Goal: Navigation & Orientation: Find specific page/section

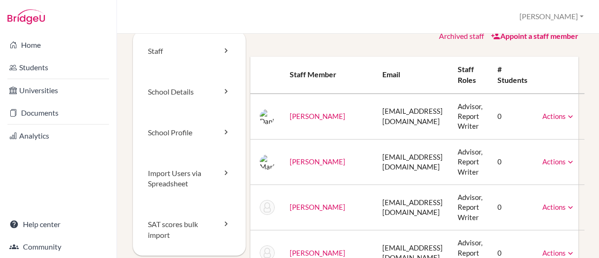
scroll to position [26, 0]
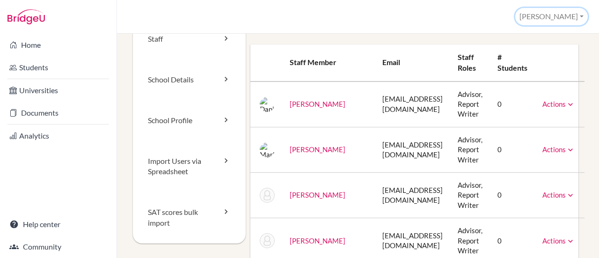
click at [573, 15] on button "[PERSON_NAME]" at bounding box center [552, 16] width 73 height 17
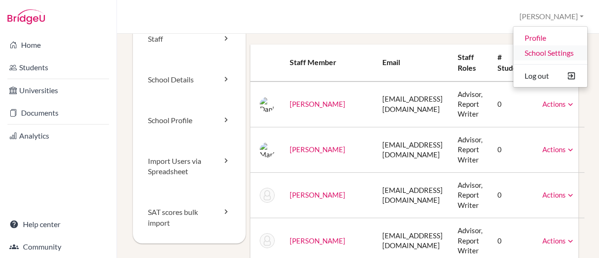
click at [550, 57] on link "School Settings" at bounding box center [551, 52] width 74 height 15
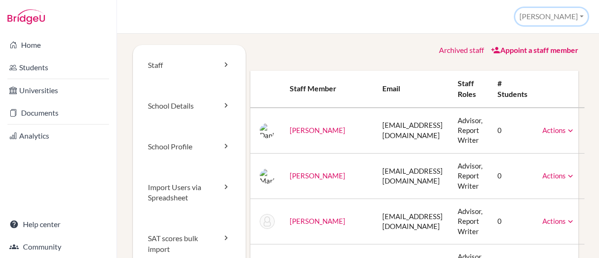
click at [573, 19] on button "[PERSON_NAME]" at bounding box center [552, 16] width 73 height 17
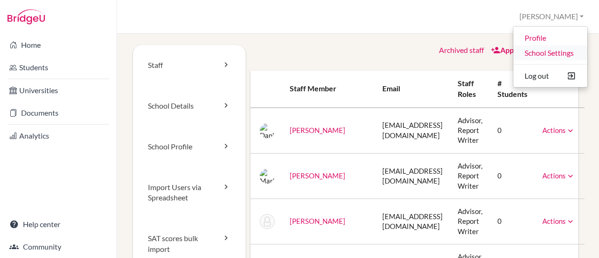
click at [557, 51] on link "School Settings" at bounding box center [551, 52] width 74 height 15
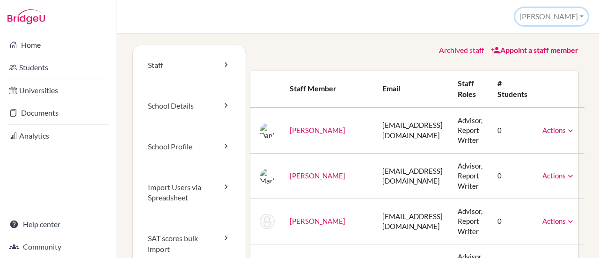
click at [567, 15] on button "[PERSON_NAME]" at bounding box center [552, 16] width 73 height 17
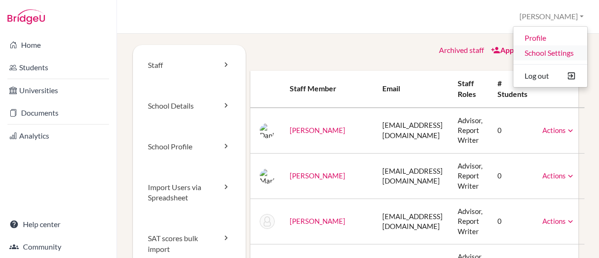
click at [538, 51] on link "School Settings" at bounding box center [551, 52] width 74 height 15
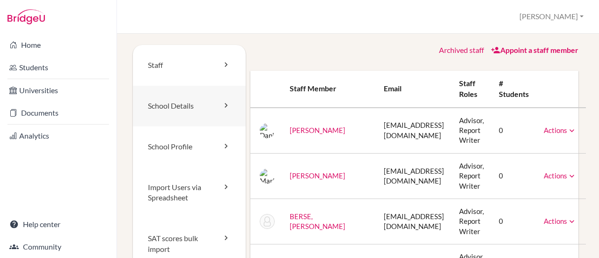
click at [158, 104] on link "School Details" at bounding box center [189, 106] width 113 height 41
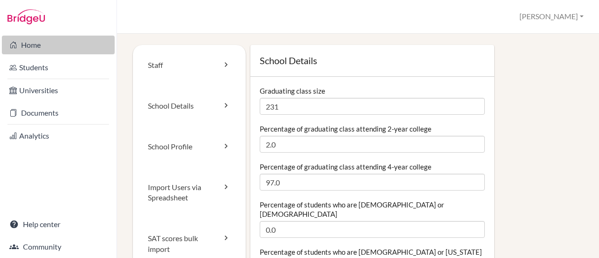
click at [32, 44] on link "Home" at bounding box center [58, 45] width 113 height 19
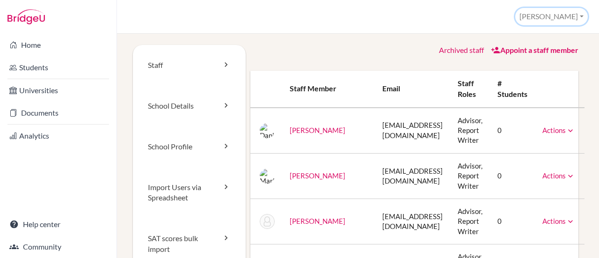
click at [571, 16] on button "[PERSON_NAME]" at bounding box center [552, 16] width 73 height 17
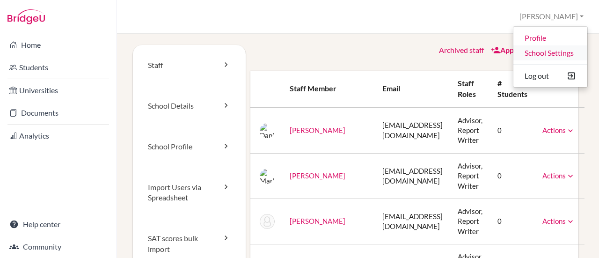
click at [561, 50] on link "School Settings" at bounding box center [551, 52] width 74 height 15
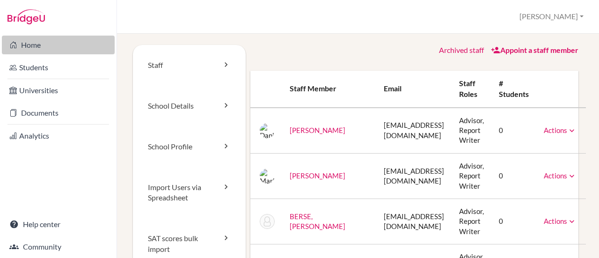
click at [25, 45] on link "Home" at bounding box center [58, 45] width 113 height 19
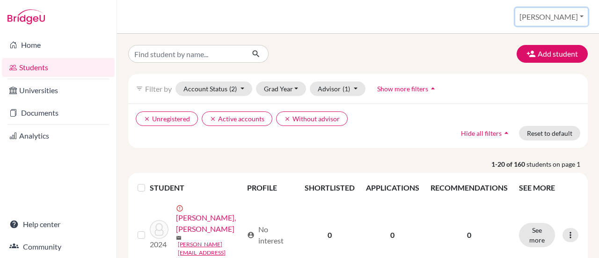
click at [571, 16] on button "[PERSON_NAME]" at bounding box center [552, 17] width 73 height 18
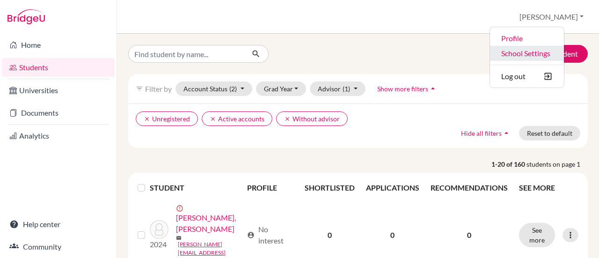
click at [550, 47] on link "School Settings" at bounding box center [527, 53] width 74 height 15
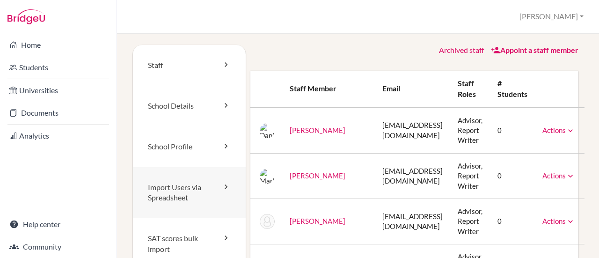
click at [180, 188] on link "Import Users via Spreadsheet" at bounding box center [189, 193] width 113 height 52
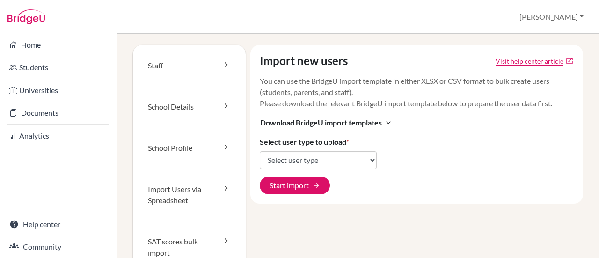
click at [561, 36] on div "Staff School Details School Profile Import Users via Spreadsheet SAT scores bul…" at bounding box center [358, 146] width 482 height 224
click at [559, 19] on button "[PERSON_NAME]" at bounding box center [552, 17] width 73 height 18
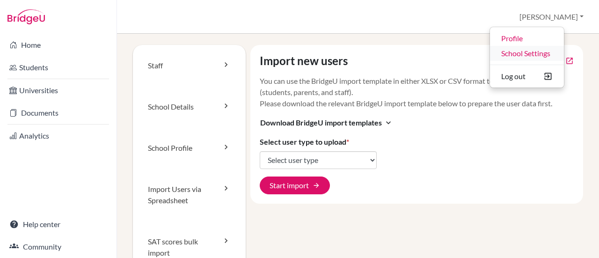
click at [538, 59] on link "School Settings" at bounding box center [527, 53] width 74 height 15
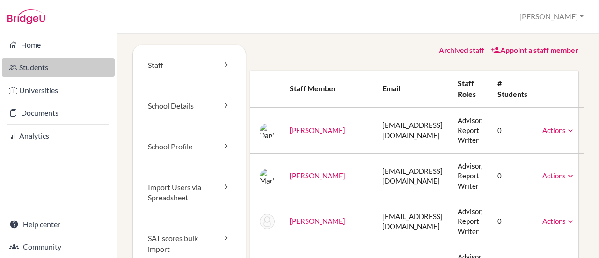
click at [30, 67] on link "Students" at bounding box center [58, 67] width 113 height 19
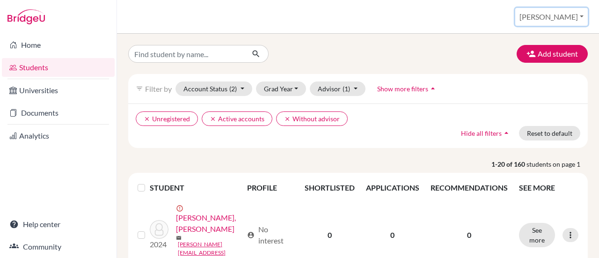
click at [582, 19] on button "[PERSON_NAME]" at bounding box center [552, 17] width 73 height 18
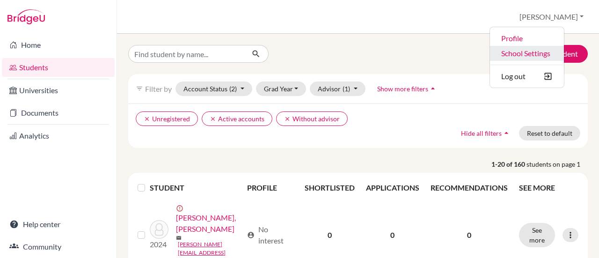
click at [541, 50] on link "School Settings" at bounding box center [527, 53] width 74 height 15
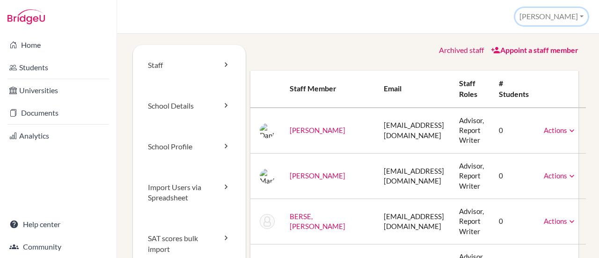
click at [567, 15] on button "[PERSON_NAME]" at bounding box center [552, 16] width 73 height 17
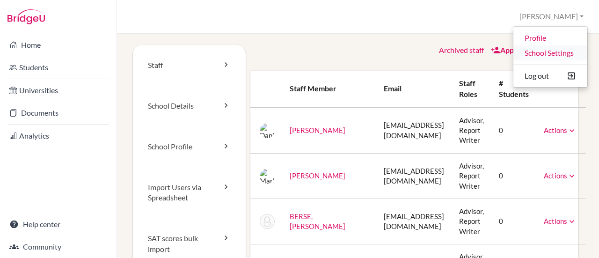
click at [546, 50] on link "School Settings" at bounding box center [551, 52] width 74 height 15
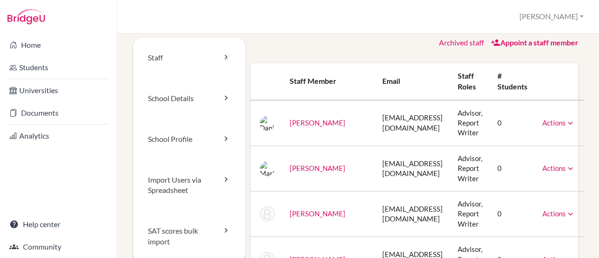
scroll to position [5, 0]
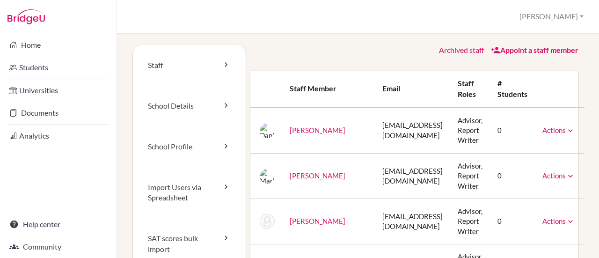
drag, startPoint x: 0, startPoint y: 0, endPoint x: 503, endPoint y: 31, distance: 504.4
click at [503, 31] on div "School Settings > Staff [PERSON_NAME] Profile School Settings Log out Your brow…" at bounding box center [358, 17] width 482 height 34
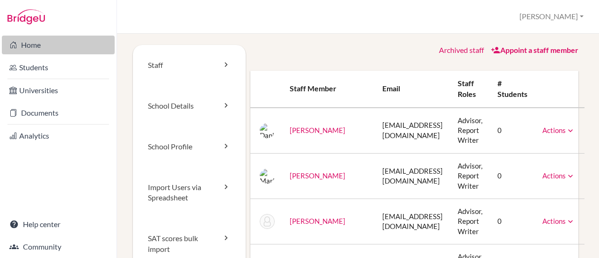
click at [30, 45] on link "Home" at bounding box center [58, 45] width 113 height 19
